Goal: Transaction & Acquisition: Purchase product/service

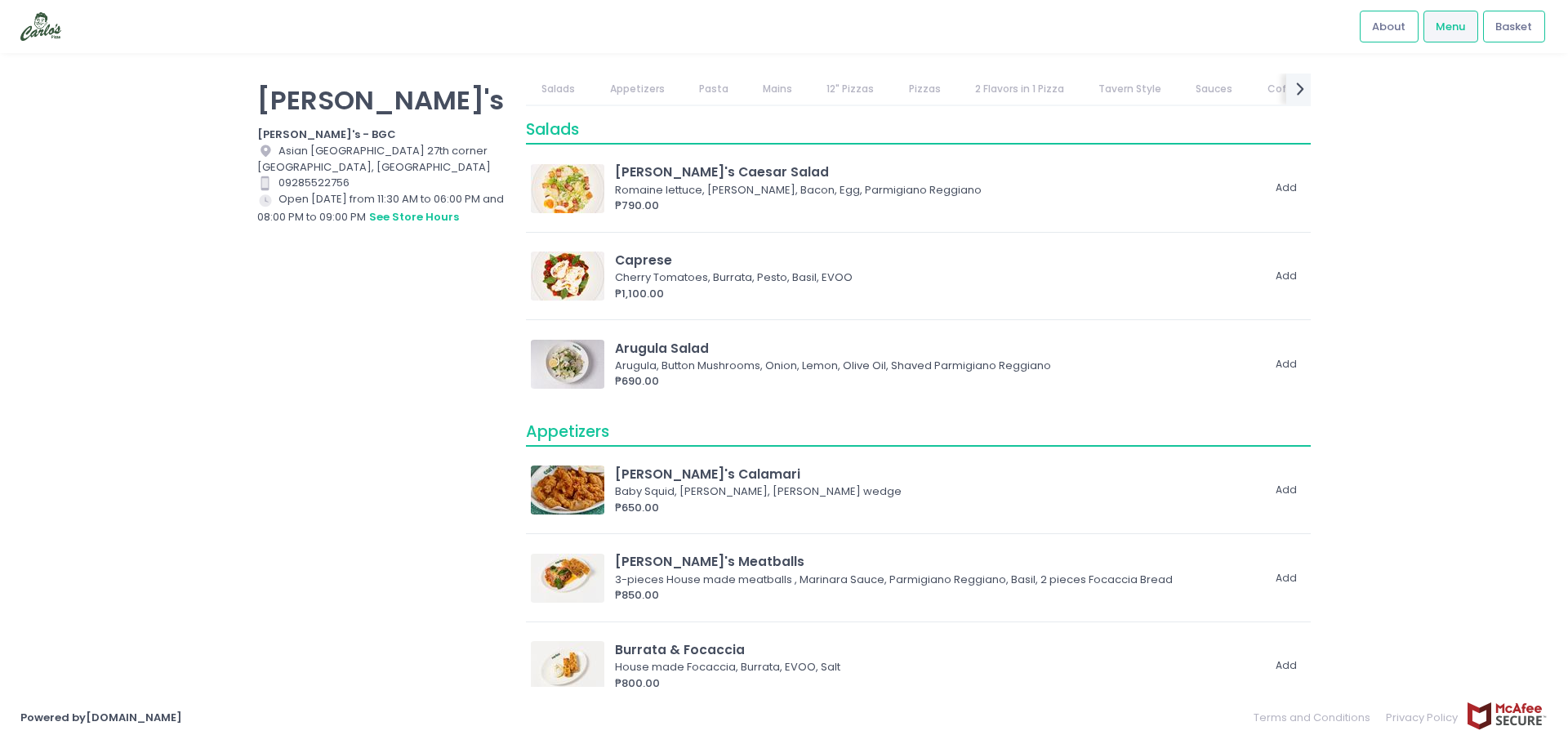
click at [916, 86] on link "Pizzas" at bounding box center [925, 89] width 64 height 31
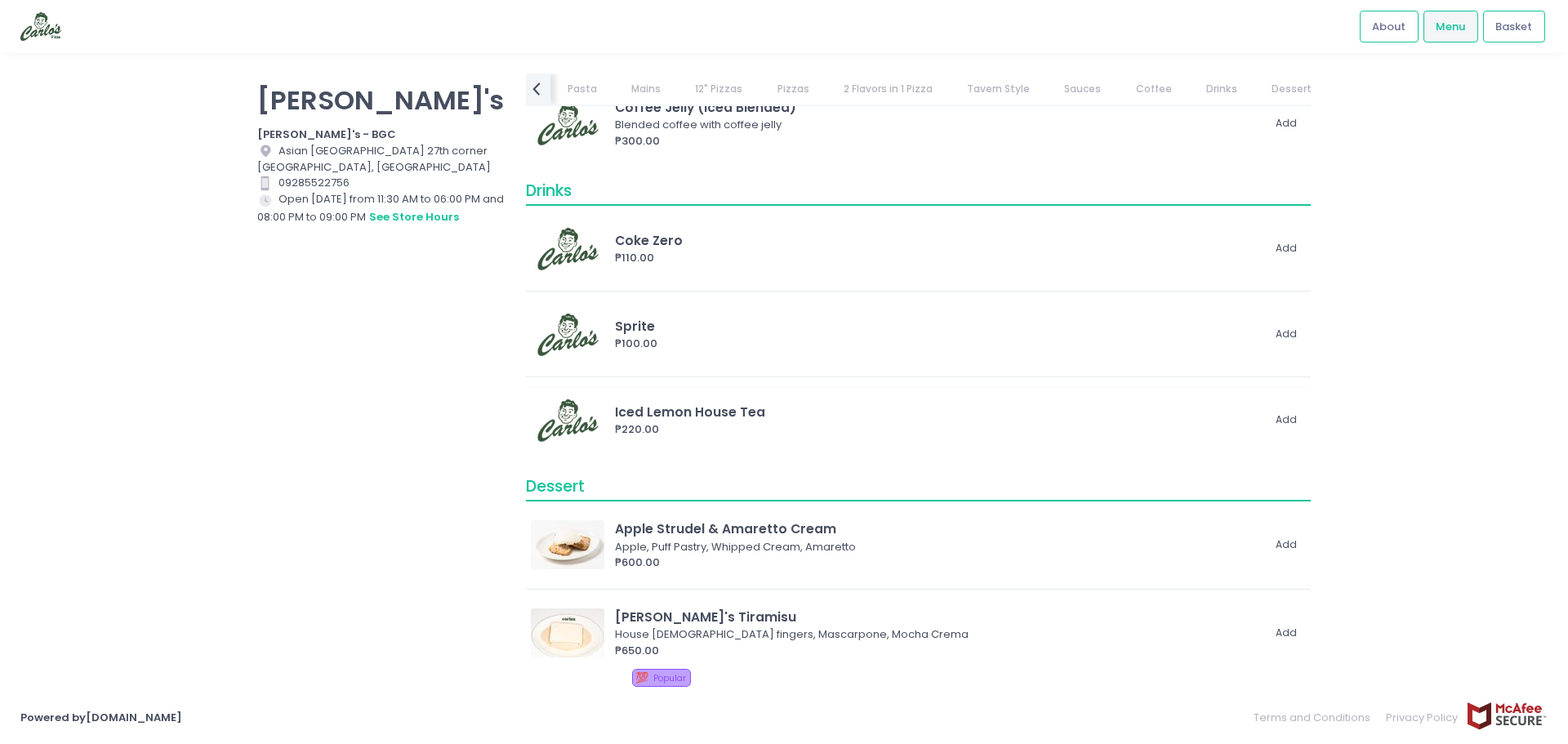
scroll to position [8095, 0]
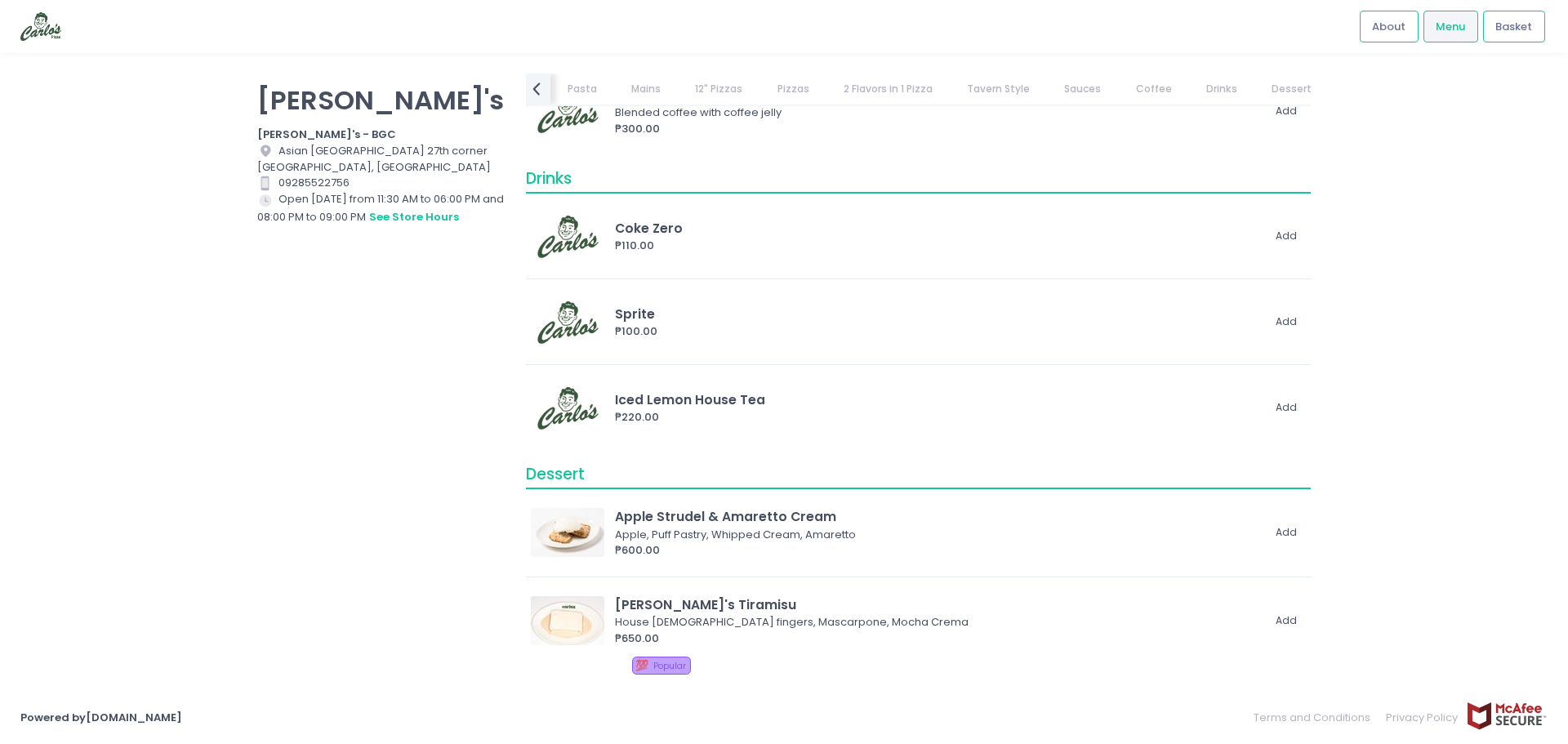
click at [785, 93] on link "Pizzas" at bounding box center [793, 89] width 64 height 31
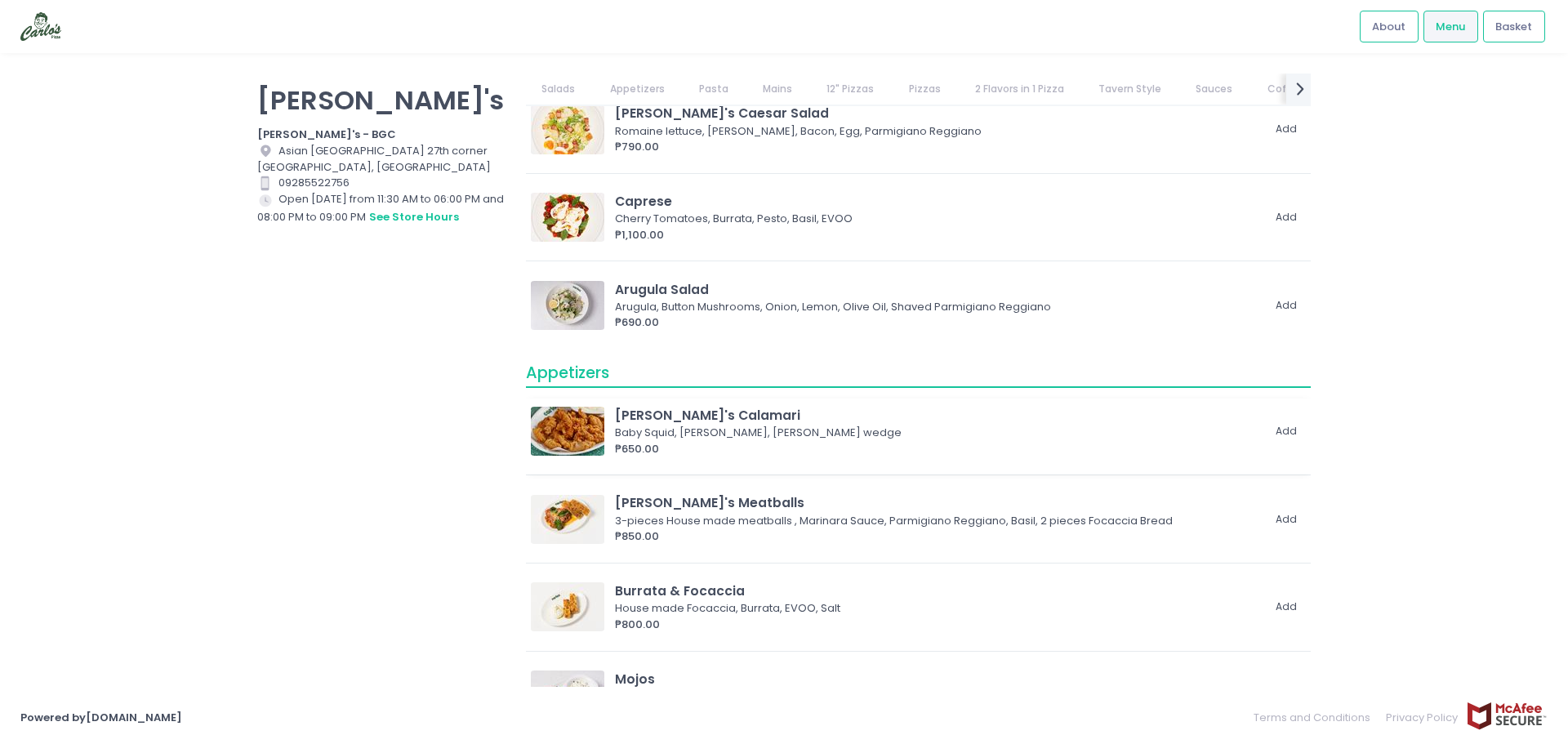
scroll to position [0, 0]
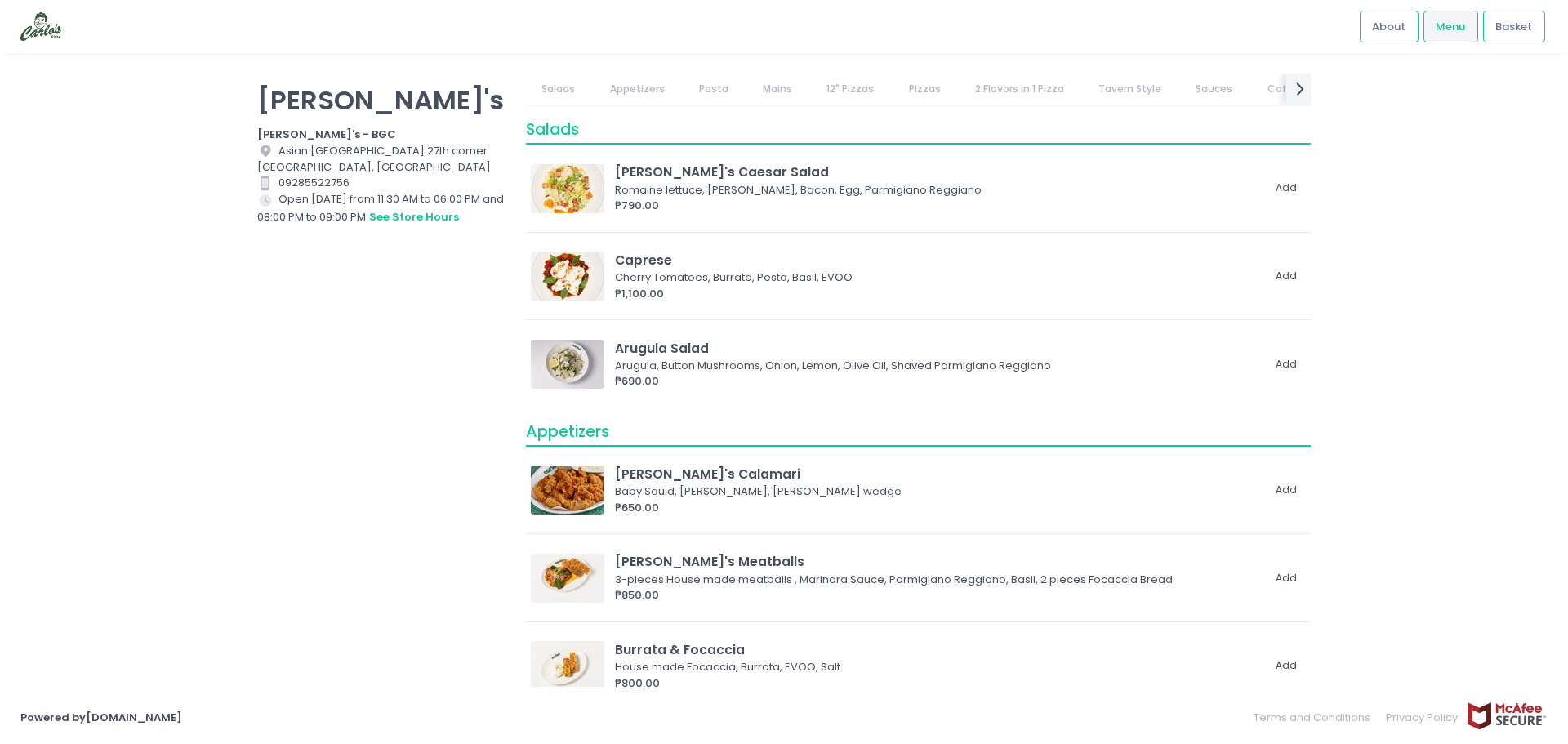
click at [646, 102] on link "Appetizers" at bounding box center [638, 89] width 87 height 31
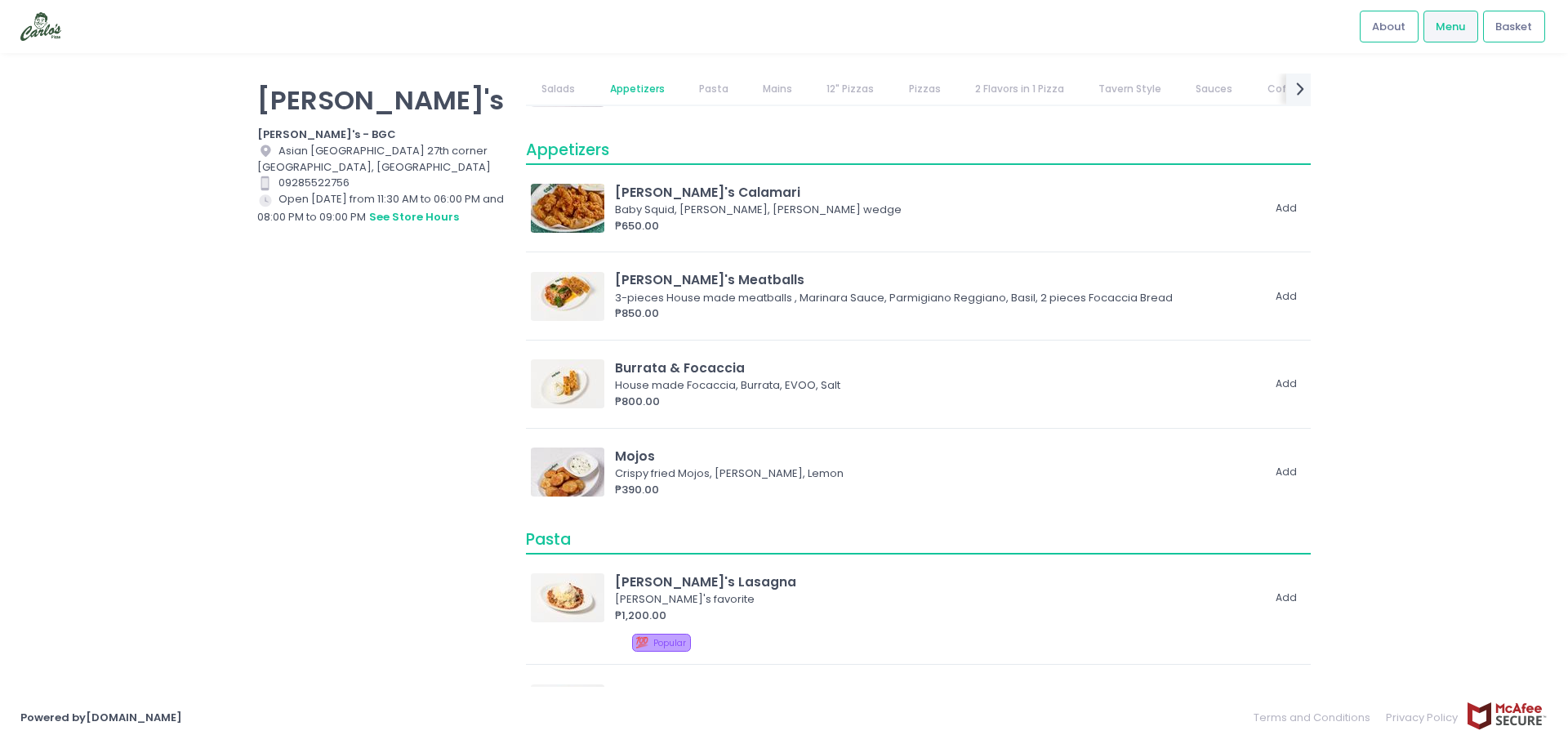
scroll to position [301, 0]
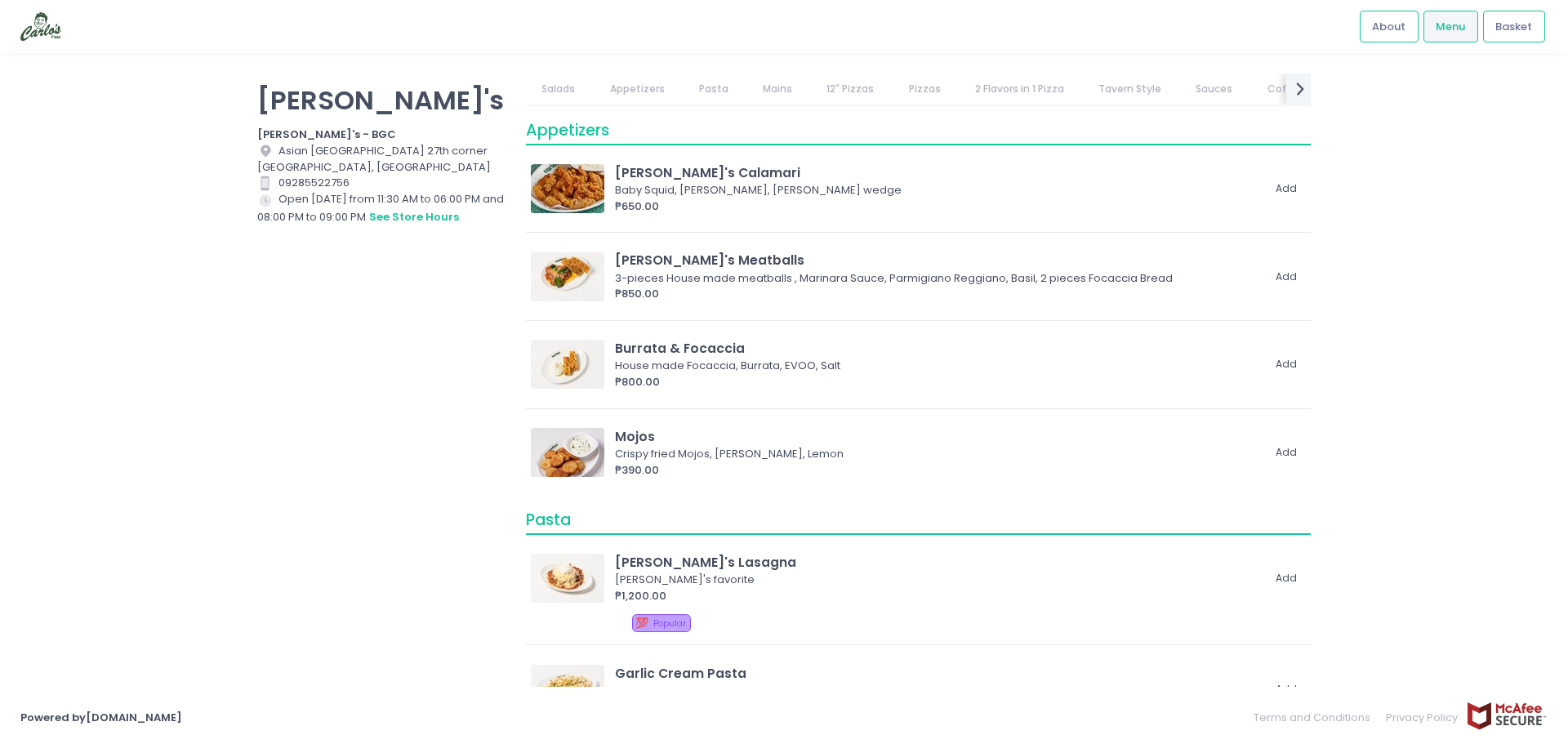
click at [704, 93] on link "Pasta" at bounding box center [713, 89] width 61 height 31
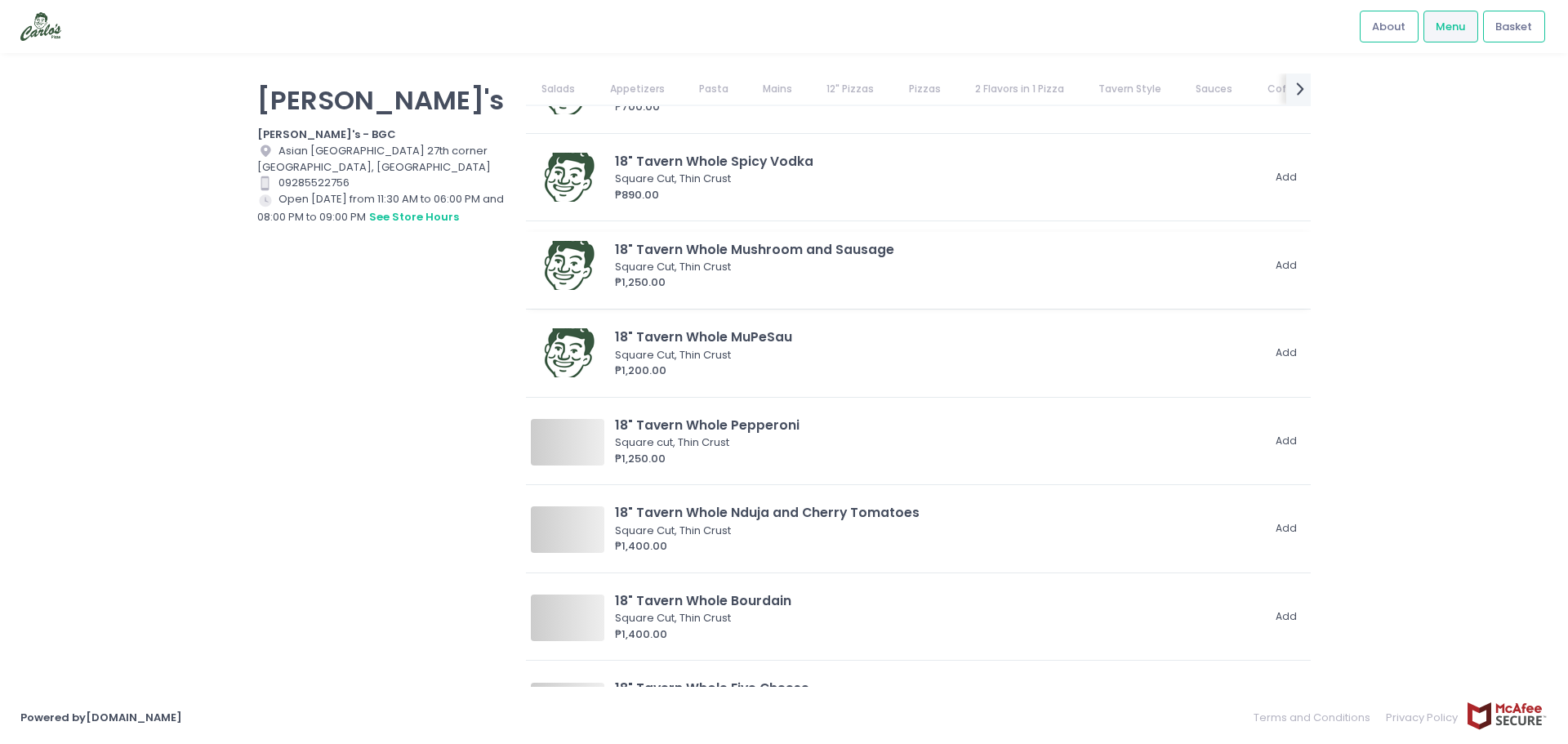
scroll to position [5347, 0]
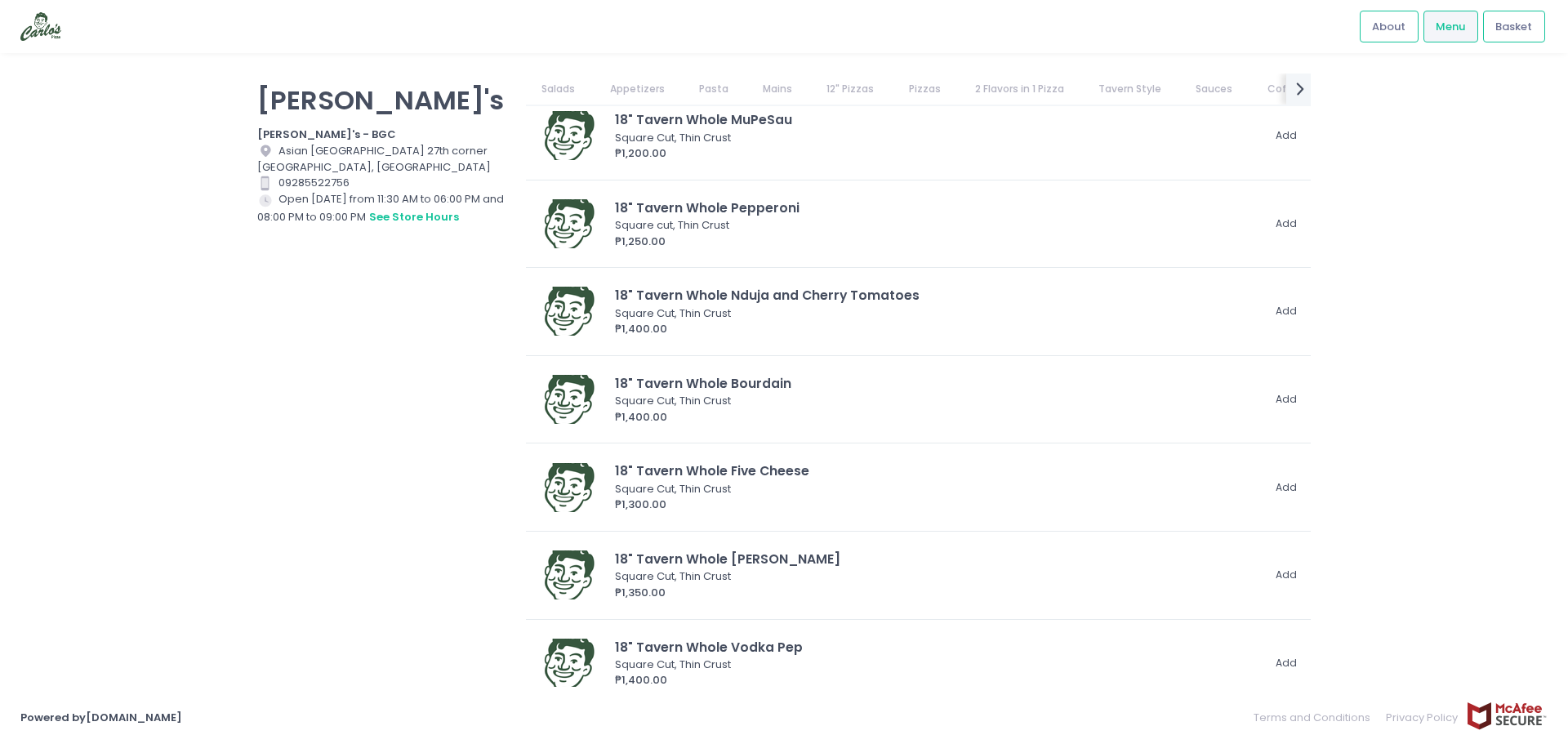
click at [718, 93] on link "Pasta" at bounding box center [713, 89] width 61 height 31
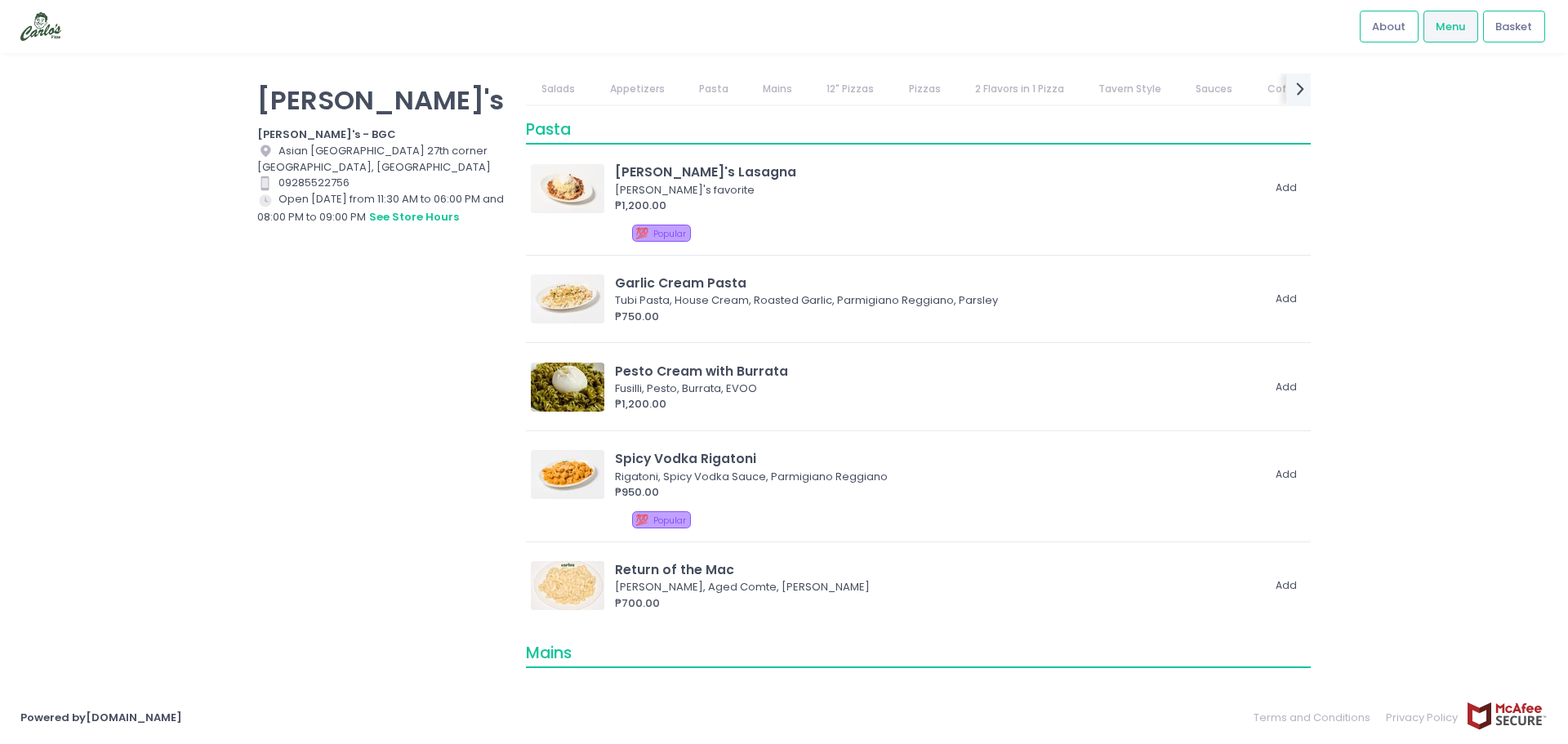
click at [784, 88] on link "Mains" at bounding box center [778, 89] width 61 height 31
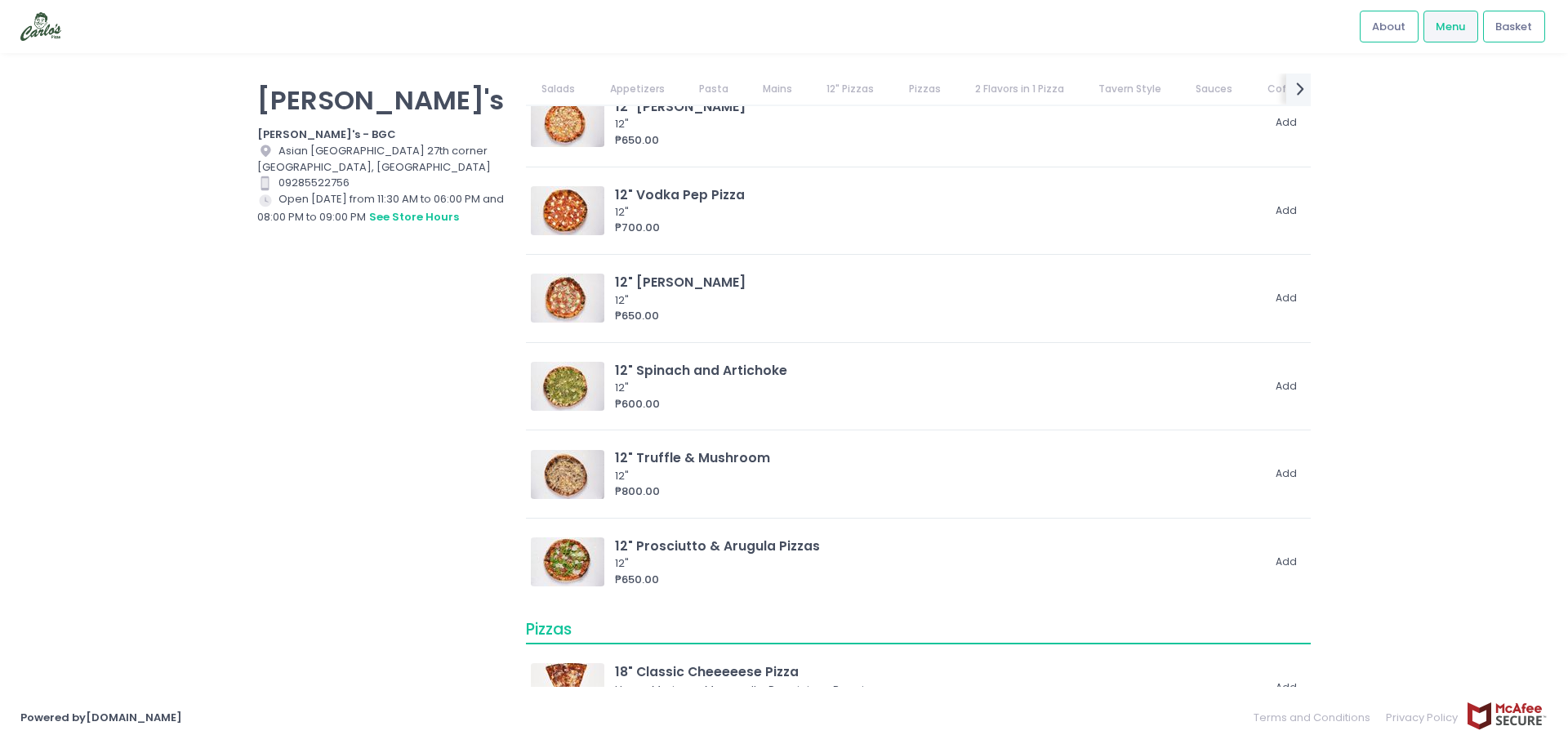
scroll to position [2276, 0]
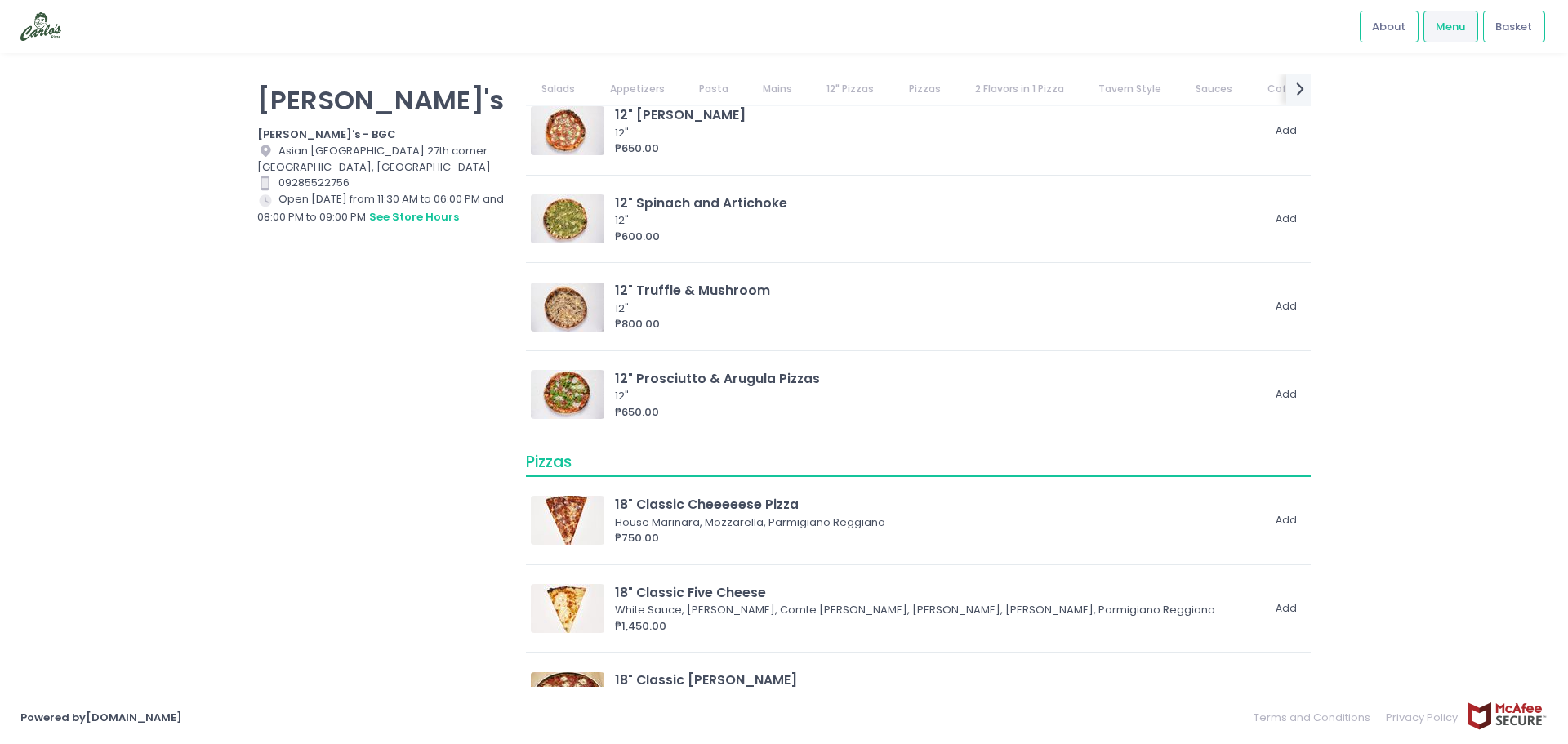
click at [763, 89] on link "Mains" at bounding box center [778, 89] width 61 height 31
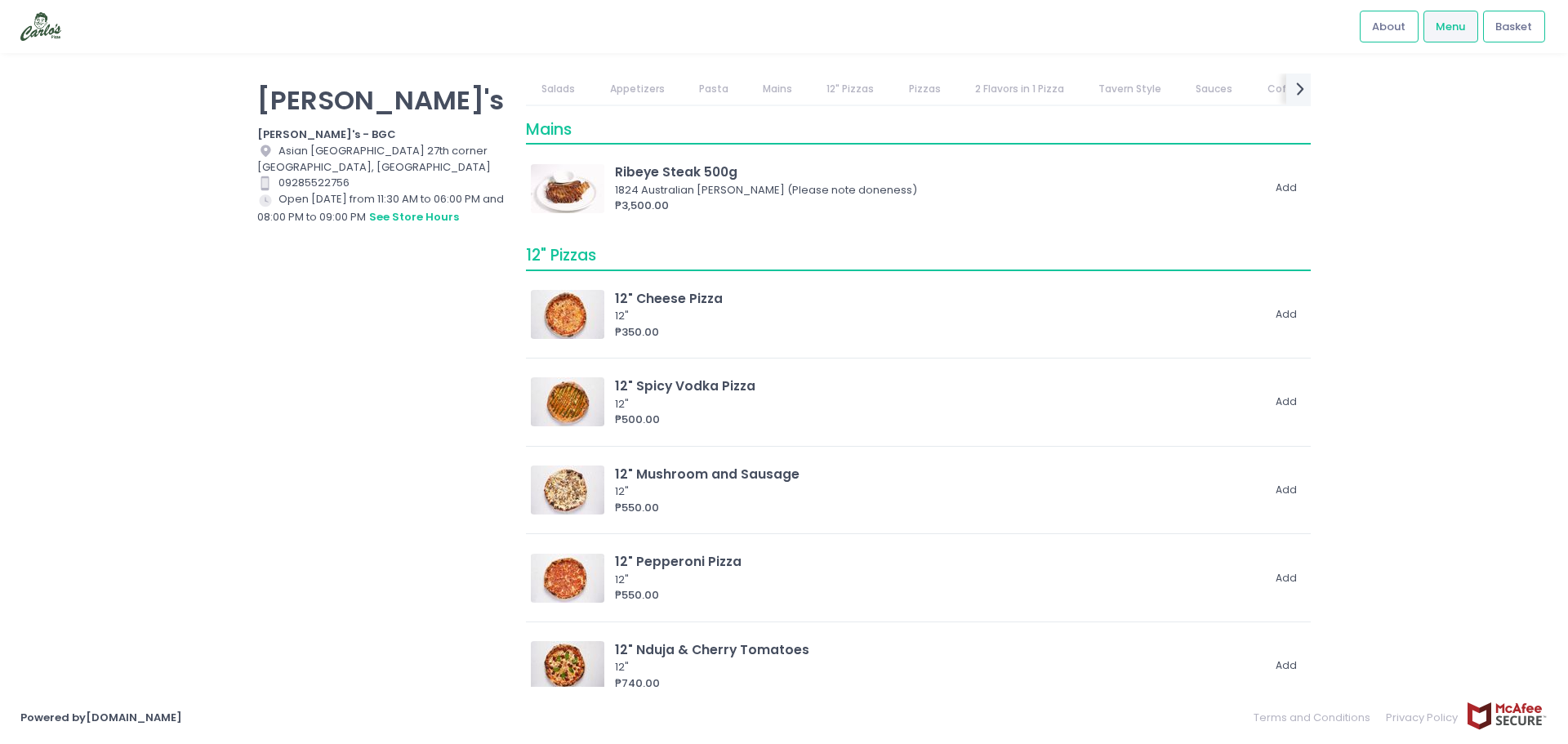
click at [866, 84] on link "12" Pizzas" at bounding box center [851, 89] width 79 height 31
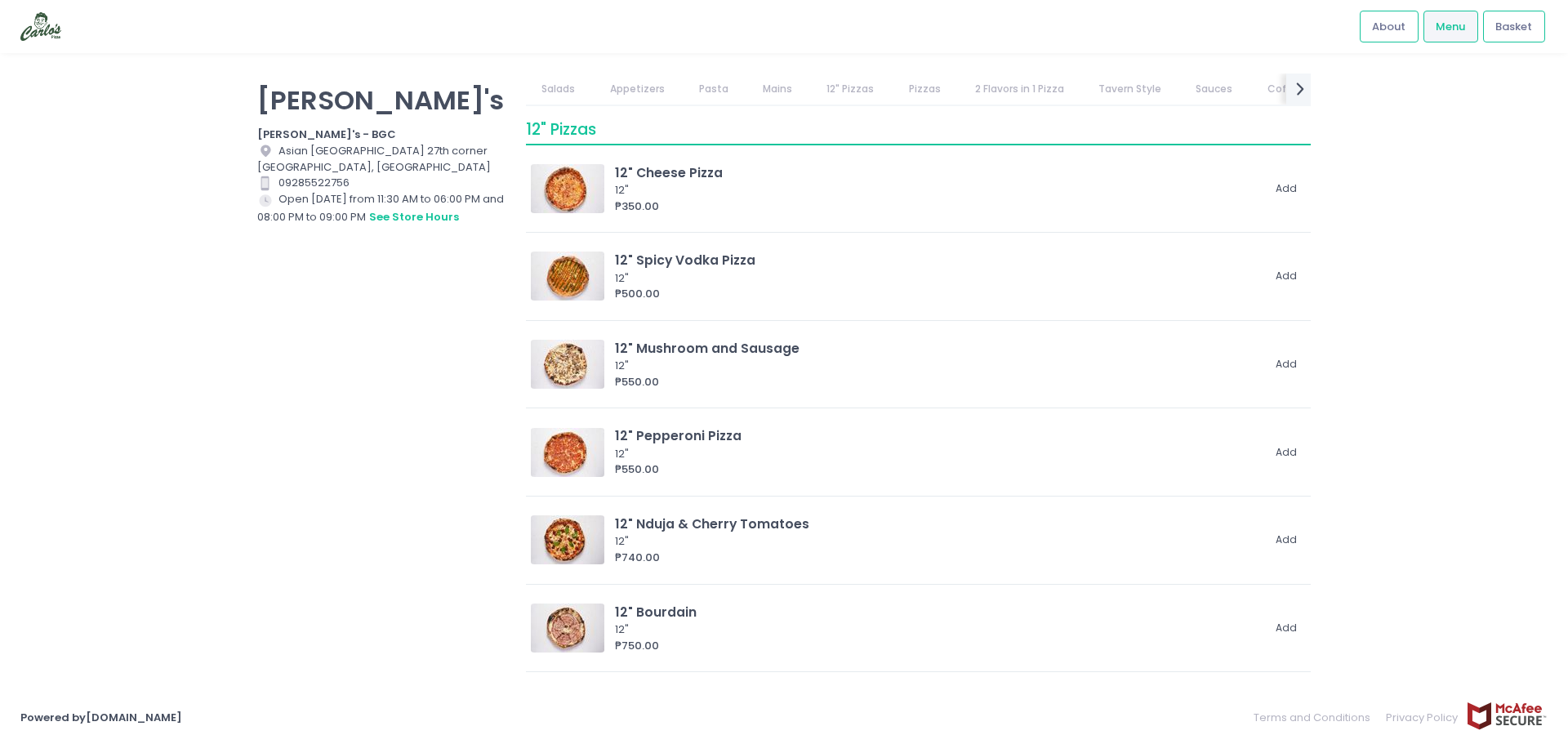
click at [1012, 96] on link "2 Flavors in 1 Pizza" at bounding box center [1019, 89] width 121 height 31
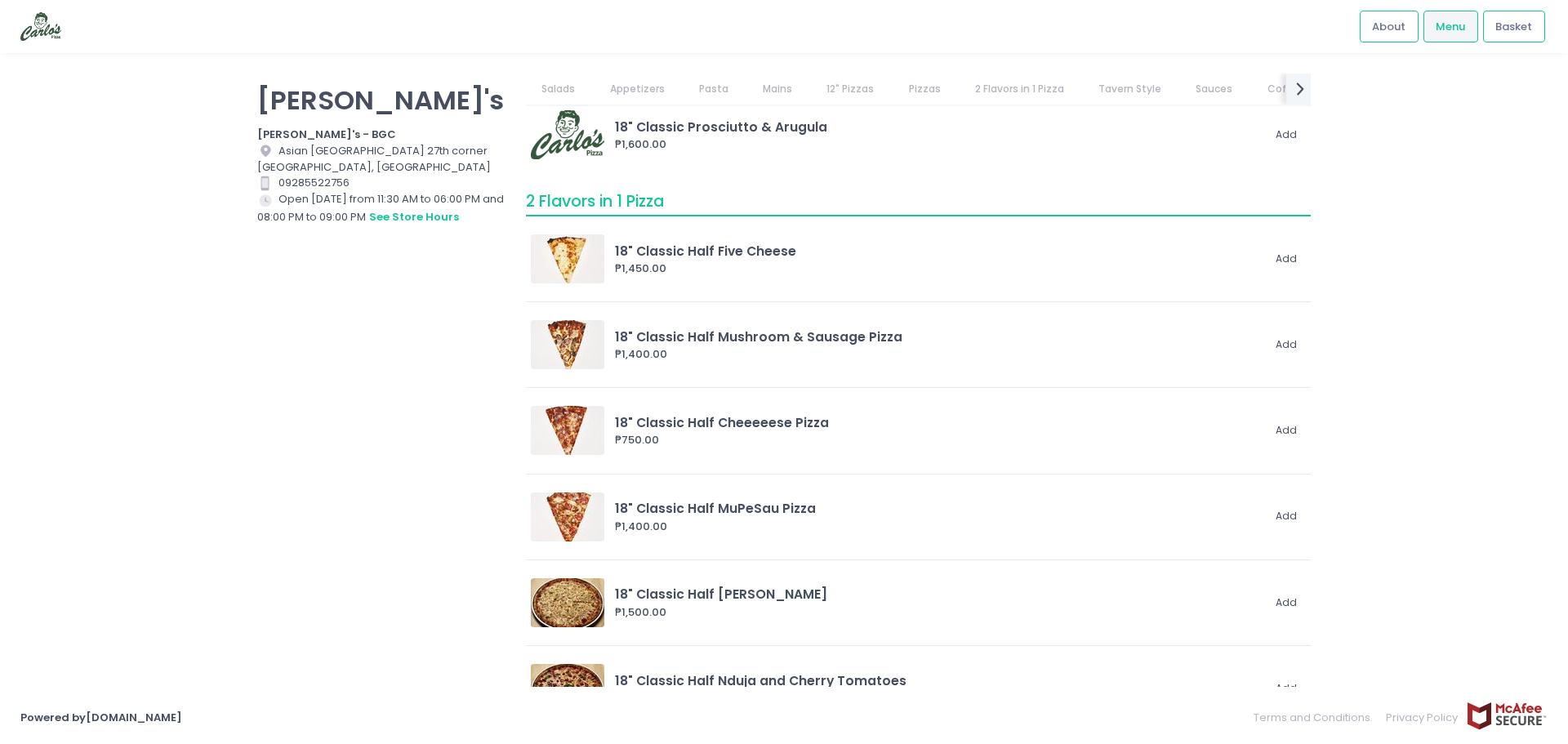
click at [912, 91] on link "Pizzas" at bounding box center [925, 89] width 64 height 31
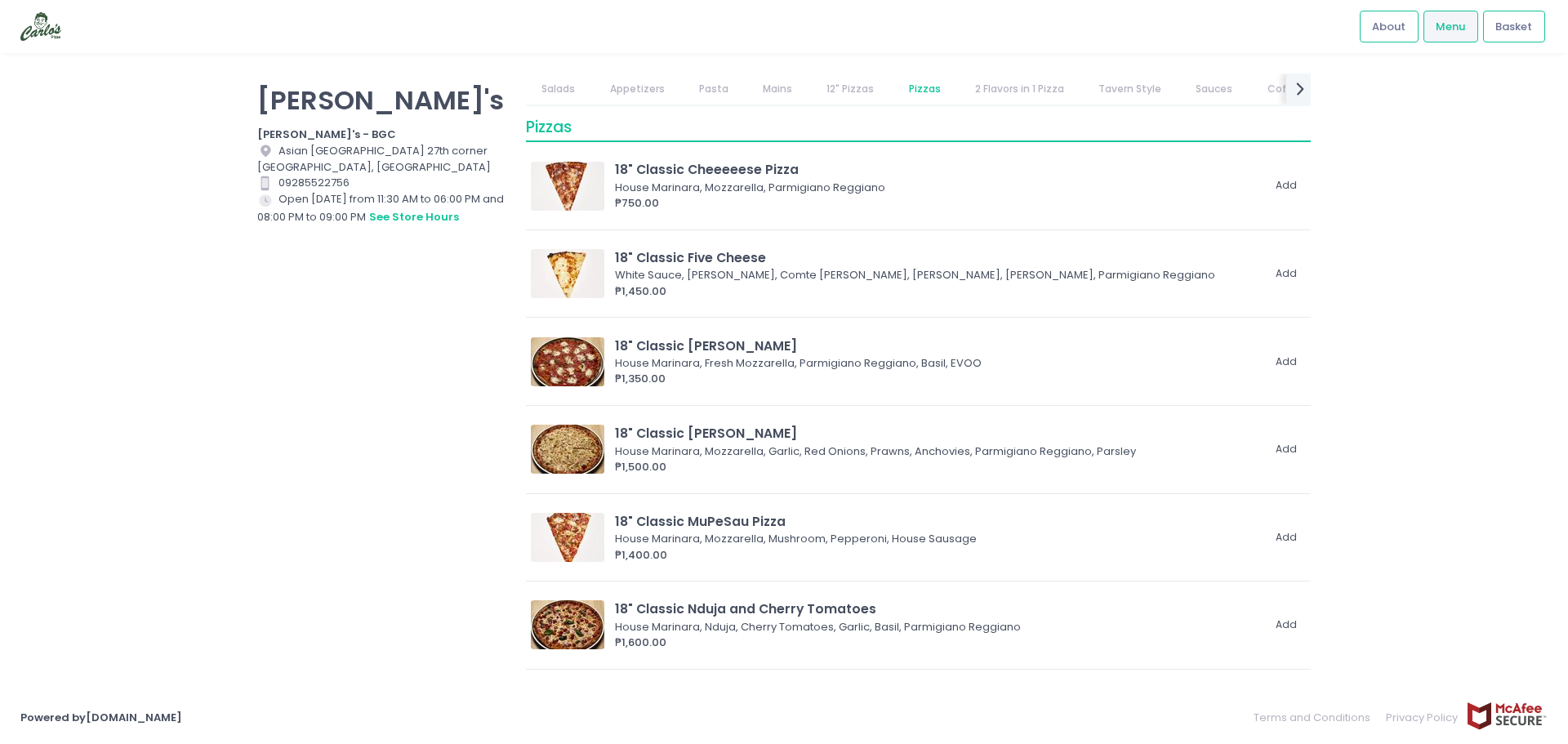
scroll to position [2609, 0]
click at [1310, 84] on icon "next Created with Sketch." at bounding box center [1300, 88] width 24 height 24
click at [547, 79] on div "prev Created with Sketch." at bounding box center [538, 88] width 27 height 34
